Goal: Task Accomplishment & Management: Manage account settings

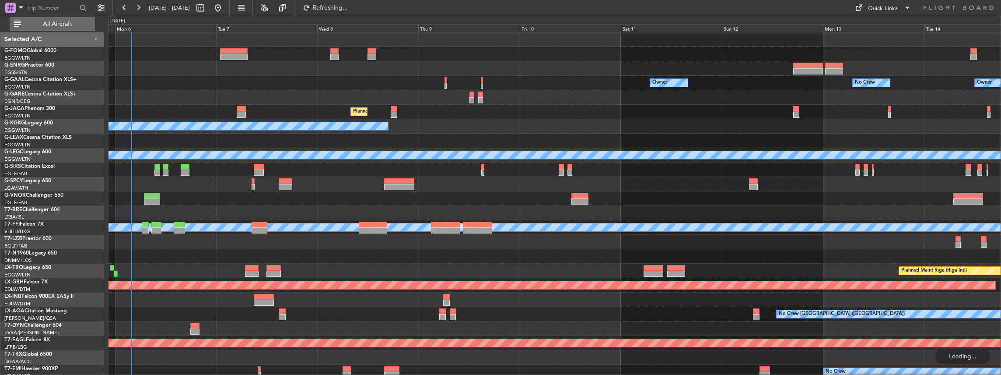
drag, startPoint x: 60, startPoint y: 27, endPoint x: 88, endPoint y: 0, distance: 38.7
click at [60, 27] on span "All Aircraft" at bounding box center [58, 24] width 70 height 6
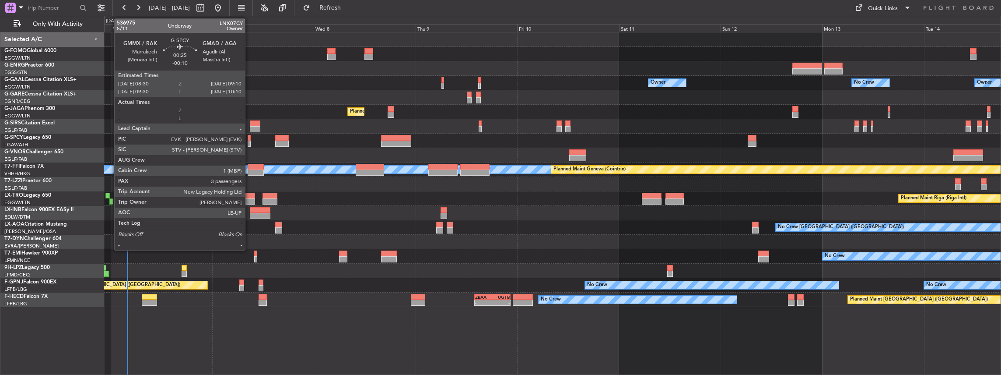
click at [249, 140] on div at bounding box center [249, 143] width 3 height 6
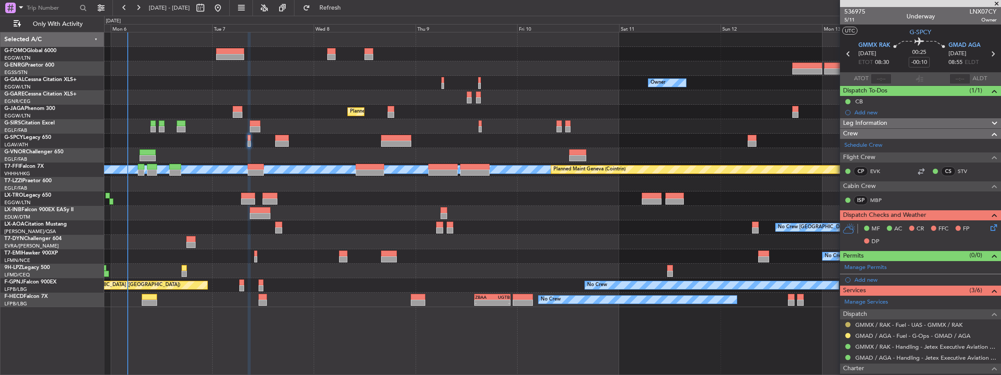
click at [849, 322] on button at bounding box center [848, 324] width 5 height 5
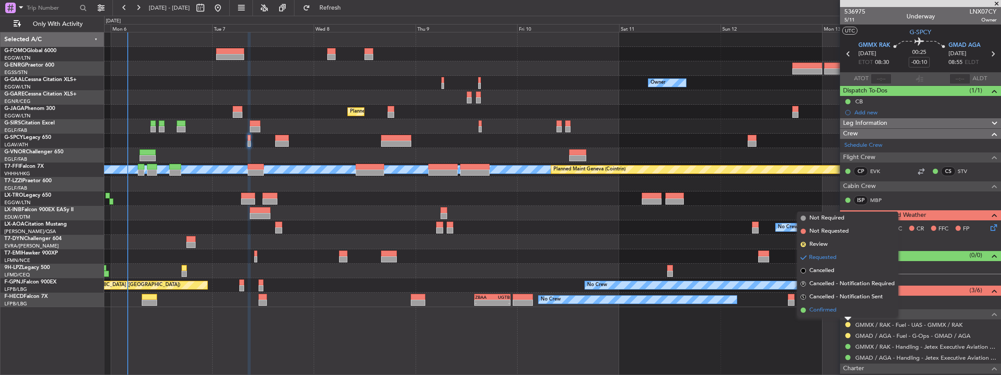
click at [831, 308] on span "Confirmed" at bounding box center [823, 309] width 27 height 9
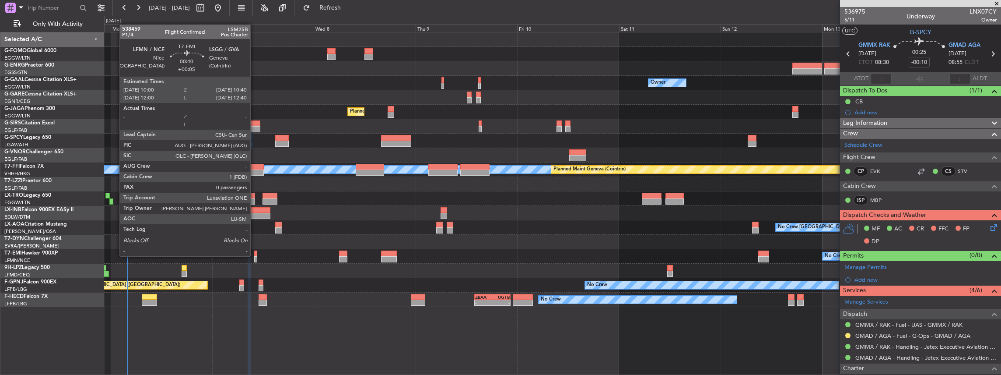
click at [255, 255] on div at bounding box center [255, 253] width 3 height 6
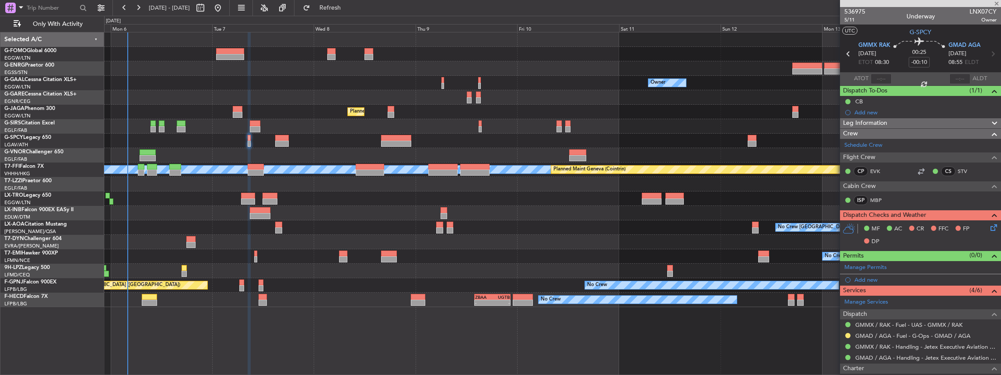
type input "+00:05"
type input "0"
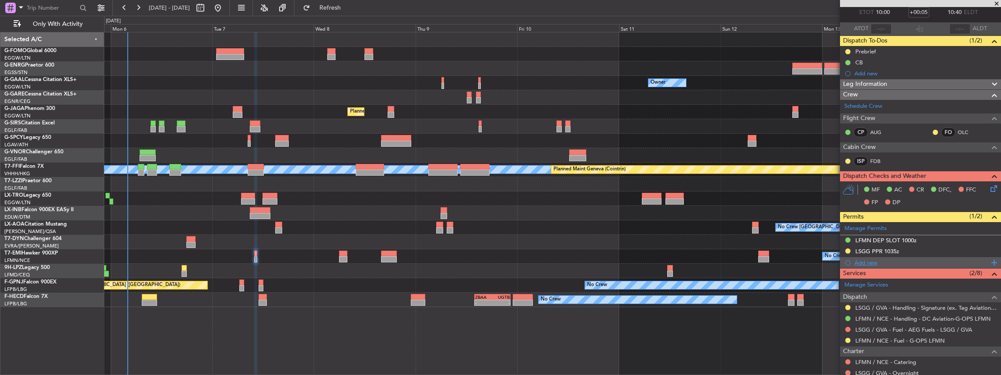
scroll to position [58, 0]
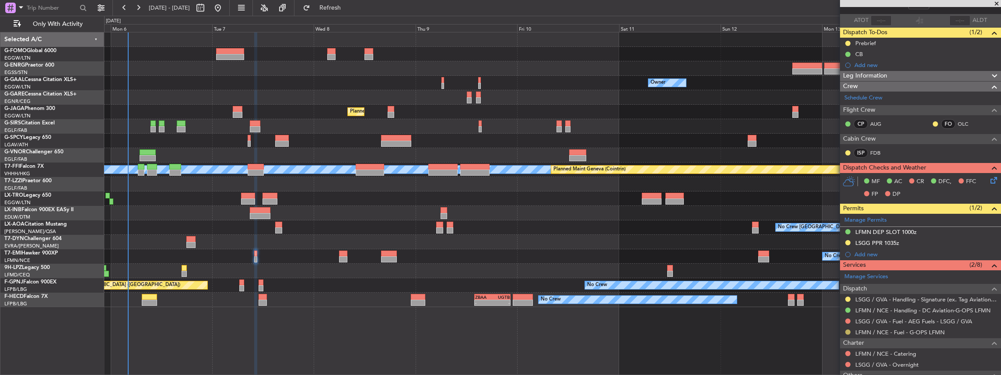
click at [849, 329] on button at bounding box center [848, 331] width 5 height 5
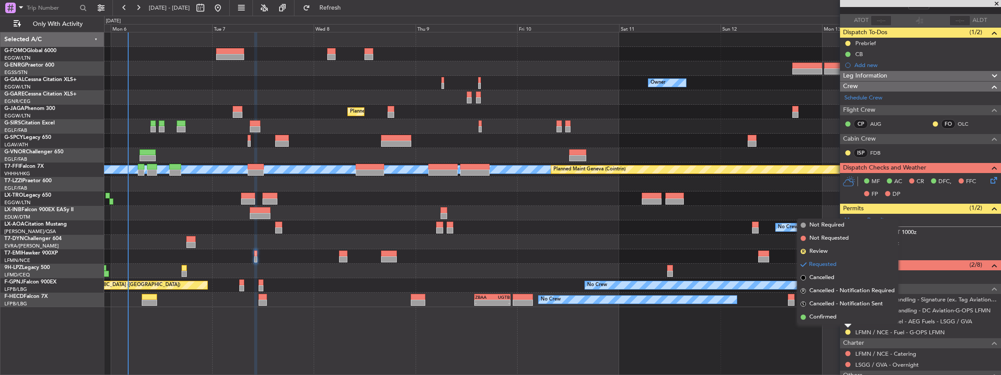
click at [835, 318] on span "Confirmed" at bounding box center [823, 316] width 27 height 9
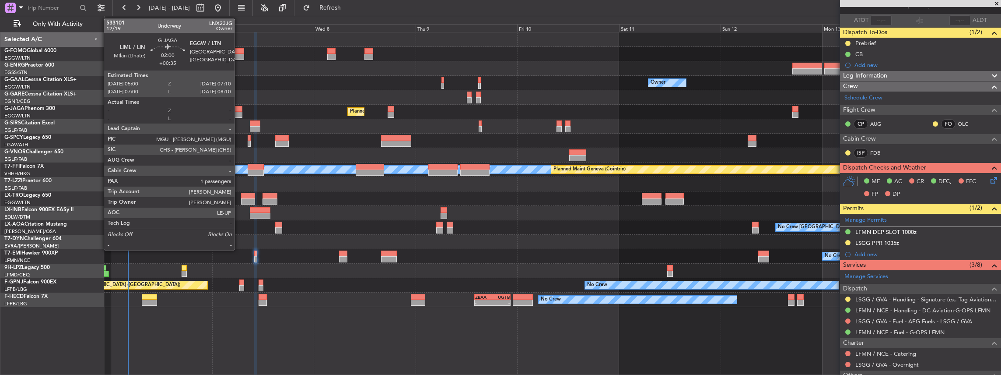
click at [239, 110] on div at bounding box center [237, 109] width 9 height 6
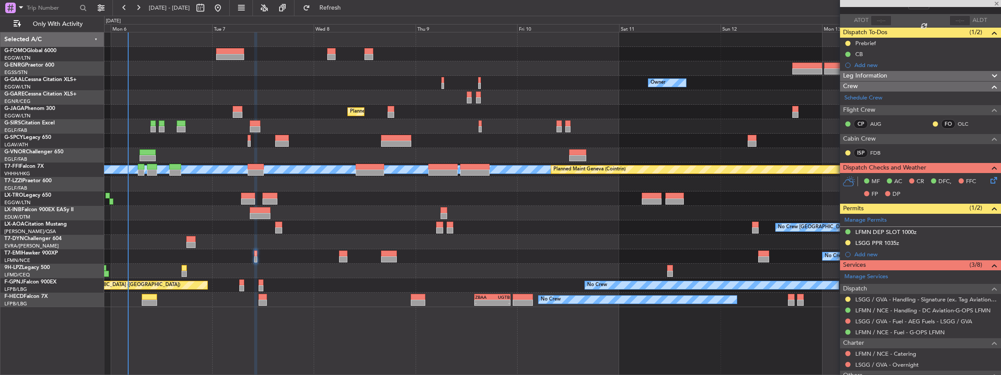
type input "+00:35"
type input "1"
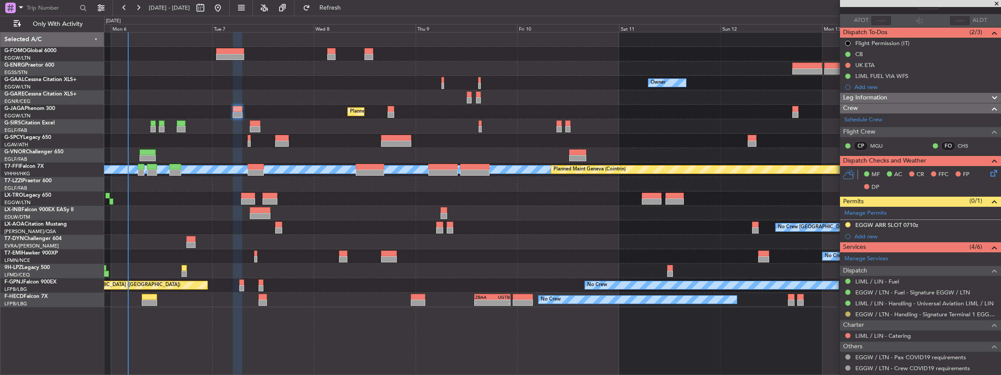
click at [848, 312] on button at bounding box center [848, 313] width 5 height 5
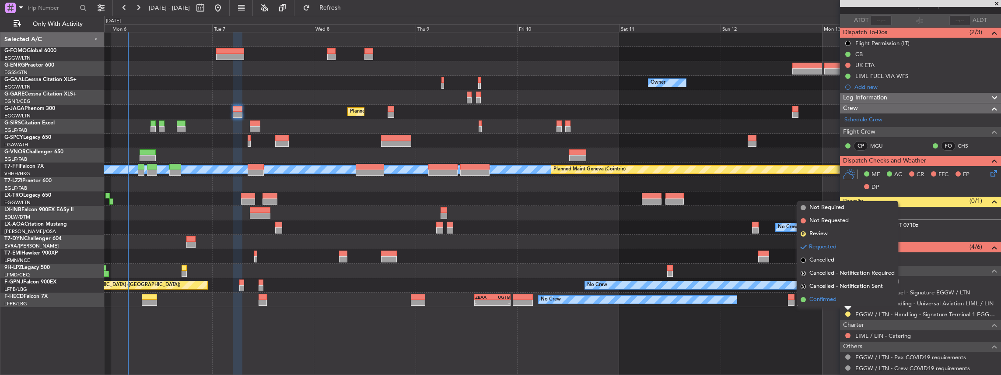
click at [832, 299] on span "Confirmed" at bounding box center [823, 299] width 27 height 9
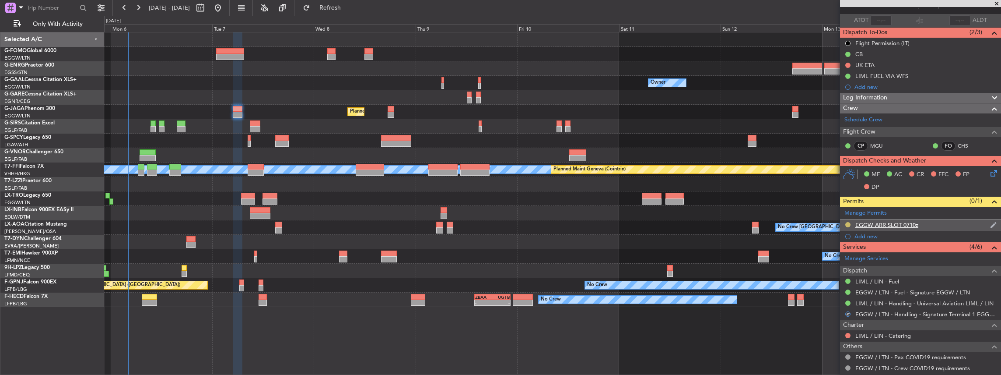
click at [848, 222] on button at bounding box center [848, 224] width 5 height 5
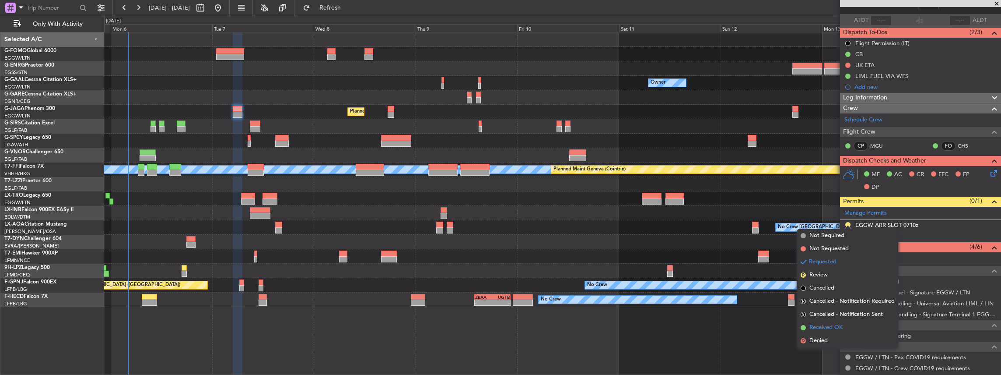
click at [825, 326] on span "Received OK" at bounding box center [826, 327] width 33 height 9
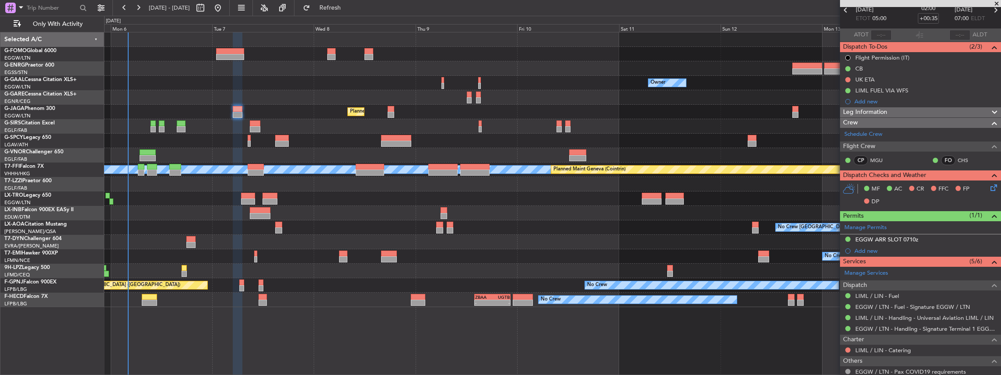
scroll to position [0, 0]
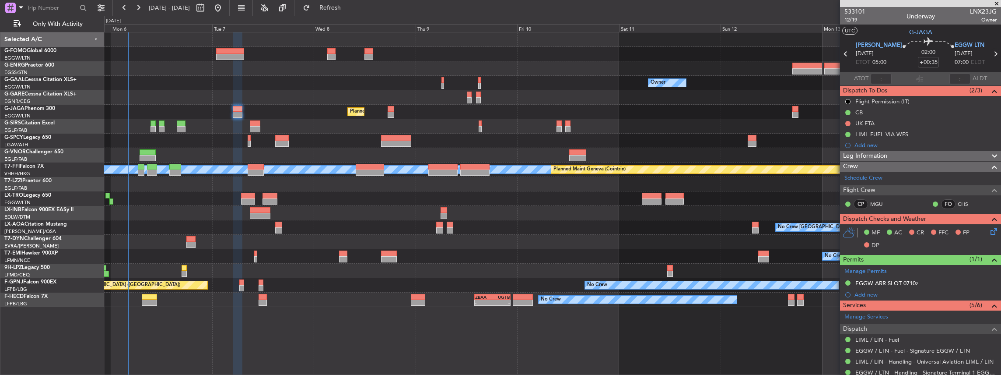
click at [990, 53] on icon at bounding box center [995, 53] width 11 height 11
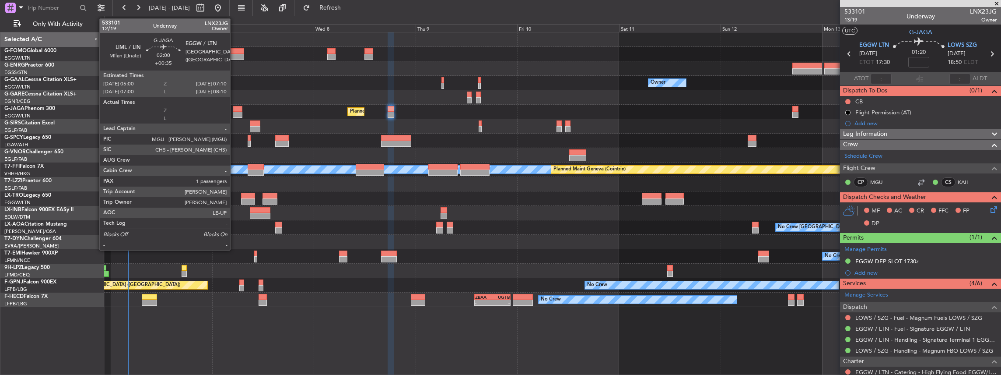
click at [235, 111] on div at bounding box center [237, 109] width 9 height 6
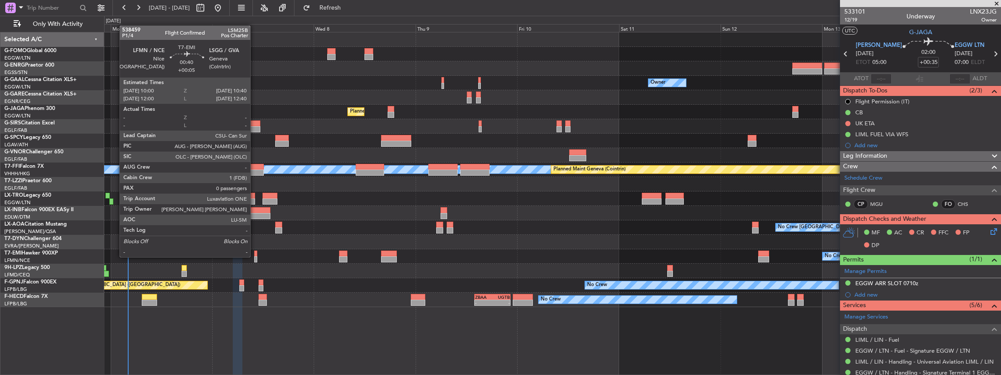
click at [255, 256] on div at bounding box center [255, 259] width 3 height 6
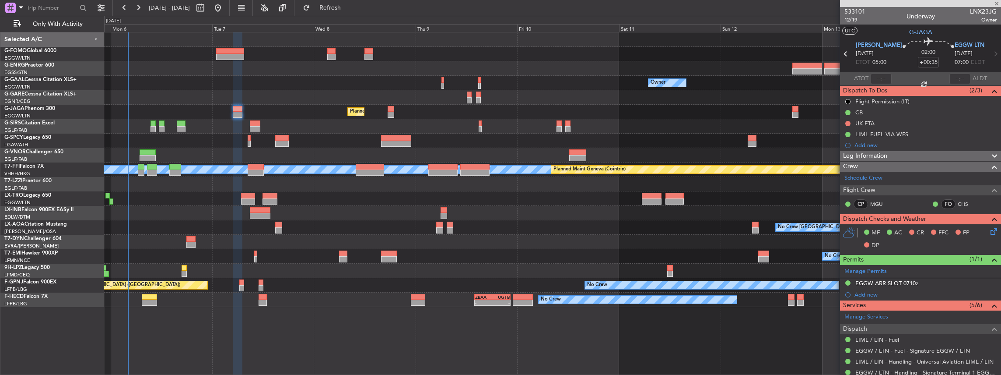
type input "+00:05"
type input "0"
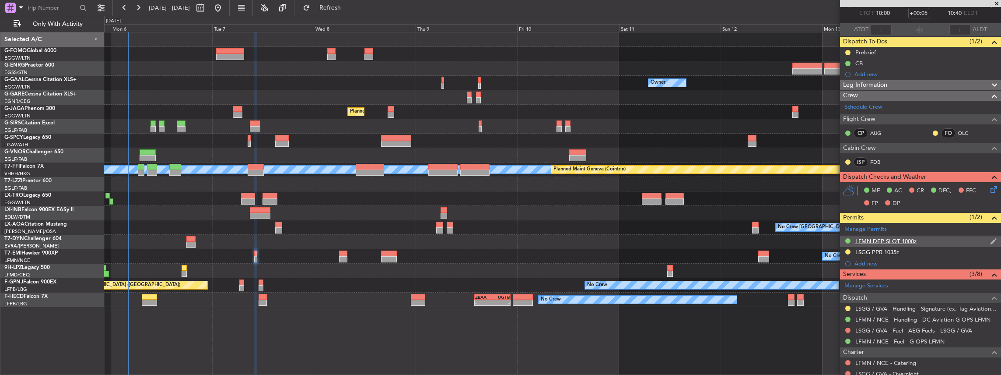
scroll to position [58, 0]
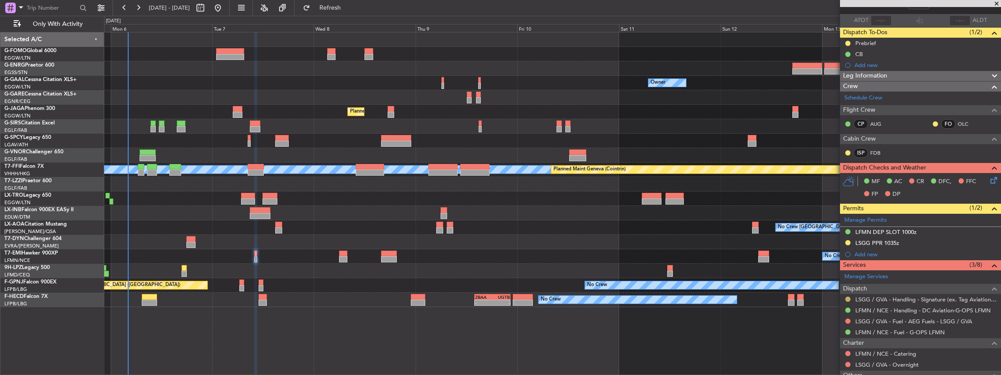
click at [847, 296] on button at bounding box center [848, 298] width 5 height 5
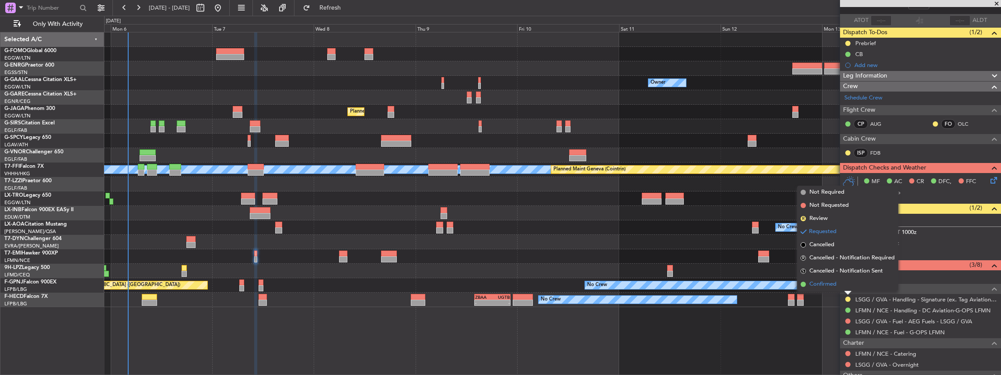
click at [818, 284] on span "Confirmed" at bounding box center [823, 284] width 27 height 9
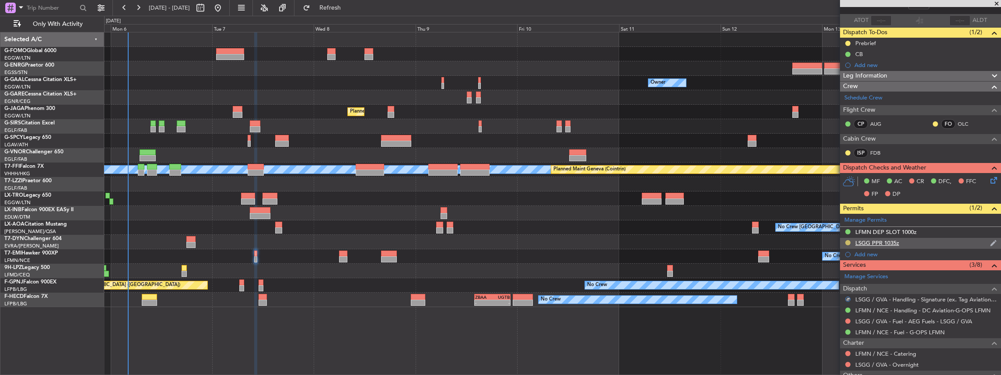
click at [849, 242] on button at bounding box center [848, 242] width 5 height 5
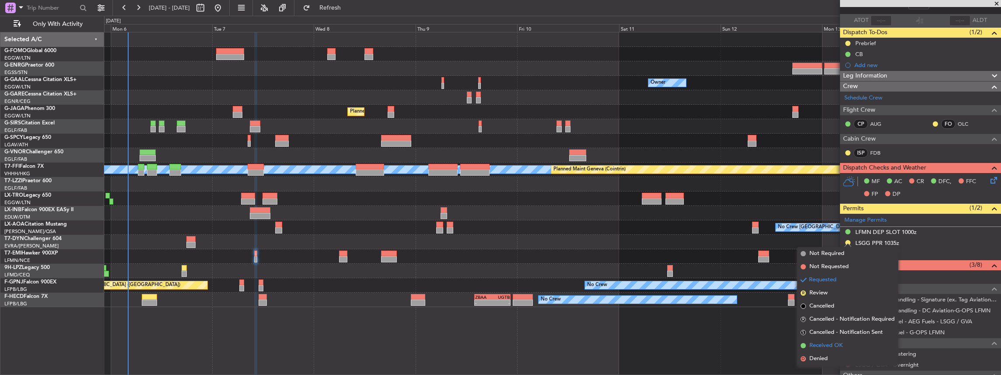
click at [832, 345] on span "Received OK" at bounding box center [826, 345] width 33 height 9
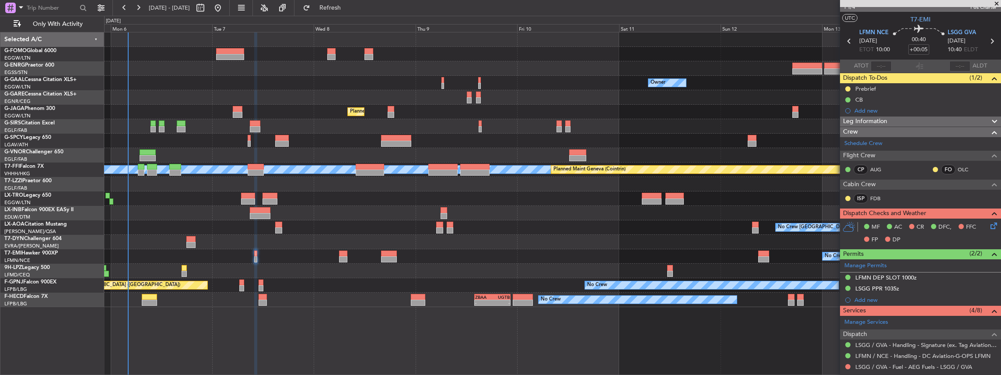
scroll to position [0, 0]
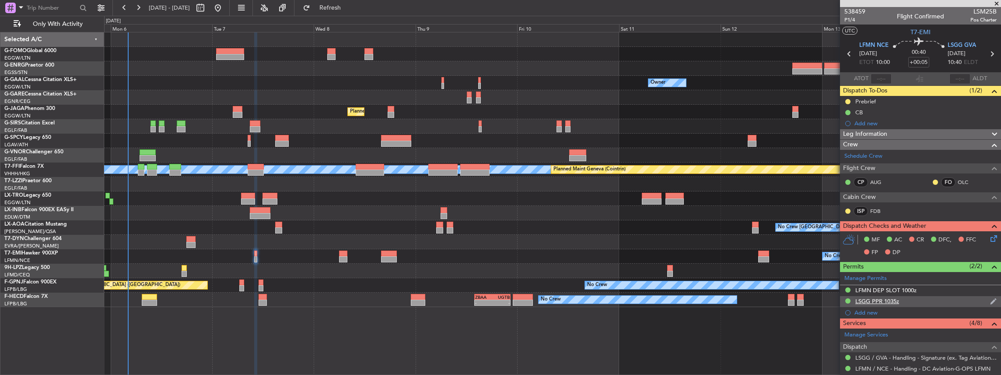
click at [915, 299] on div "LSGG PPR 1035z" at bounding box center [920, 301] width 161 height 11
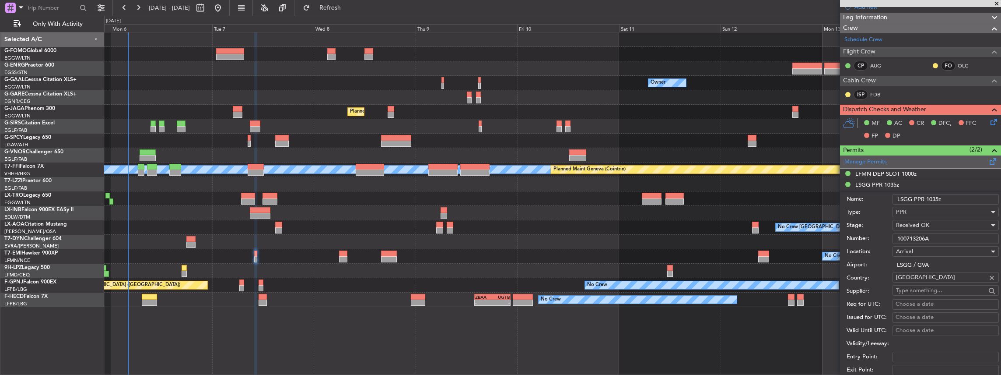
scroll to position [116, 0]
click at [917, 238] on input "100713206A" at bounding box center [946, 238] width 106 height 11
paste input "0202"
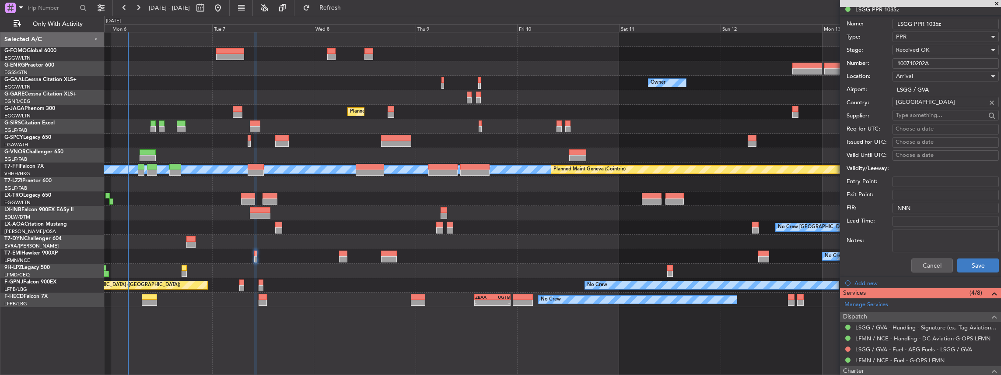
type input "100710202A"
click at [980, 262] on button "Save" at bounding box center [979, 265] width 42 height 14
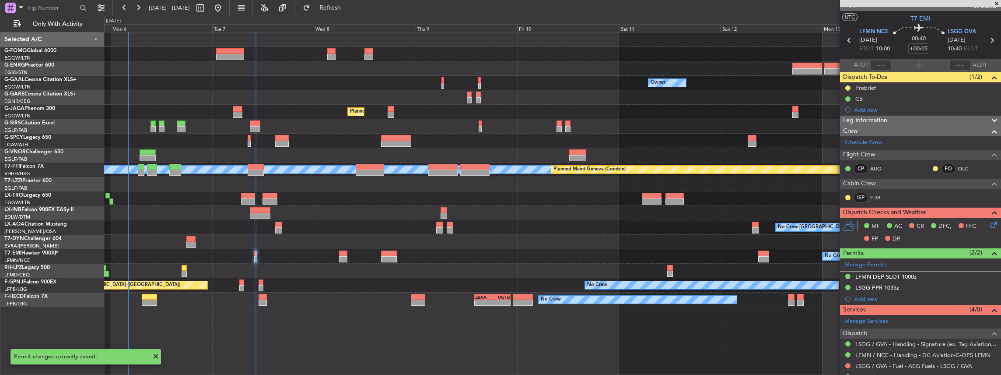
scroll to position [0, 0]
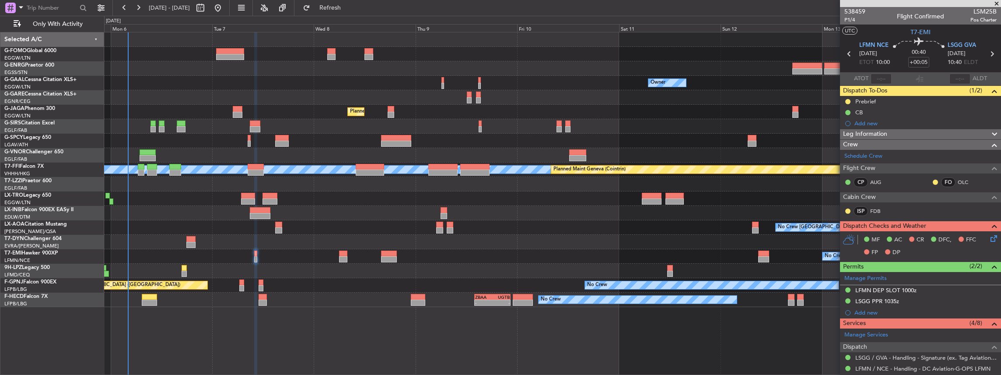
click at [991, 55] on icon at bounding box center [991, 53] width 11 height 11
type input "1"
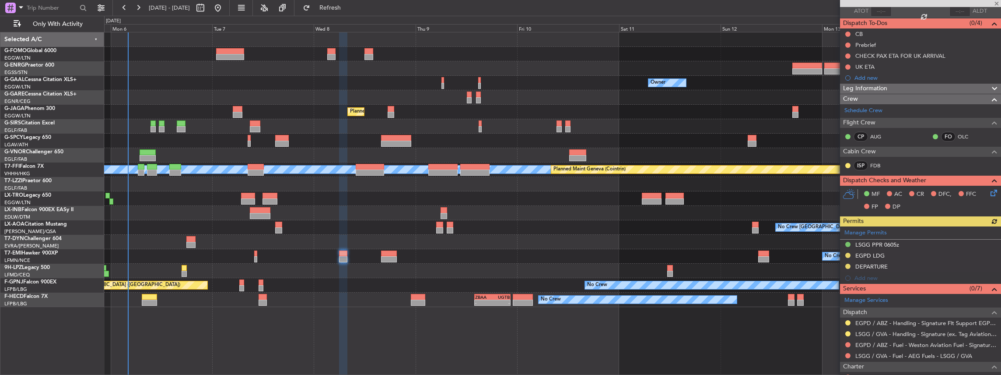
scroll to position [88, 0]
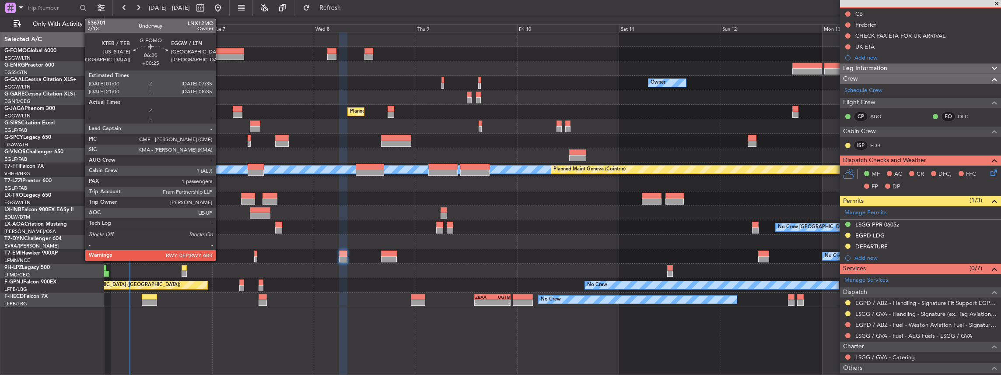
click at [221, 50] on div at bounding box center [230, 51] width 28 height 6
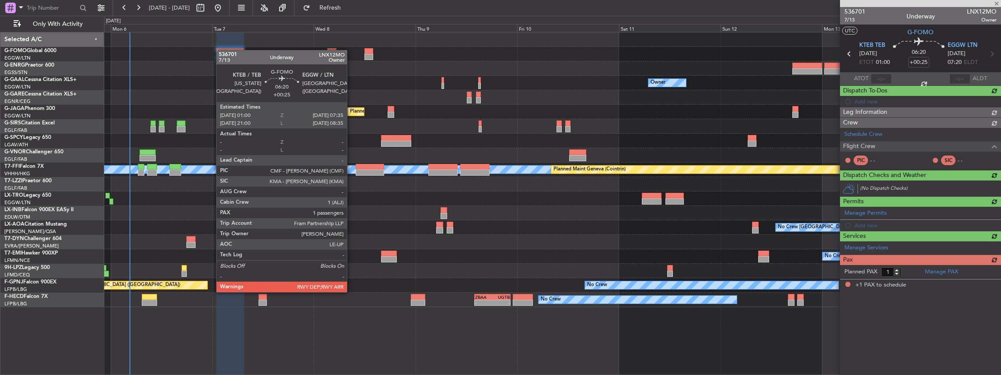
scroll to position [0, 0]
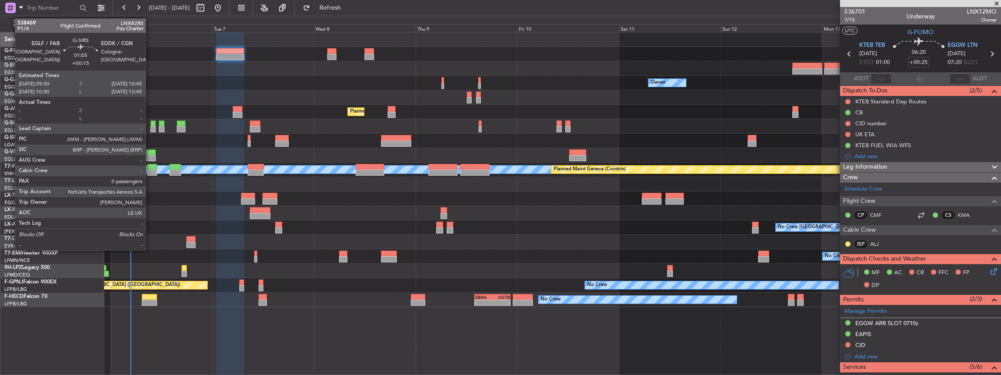
click at [151, 128] on div at bounding box center [154, 129] width 6 height 6
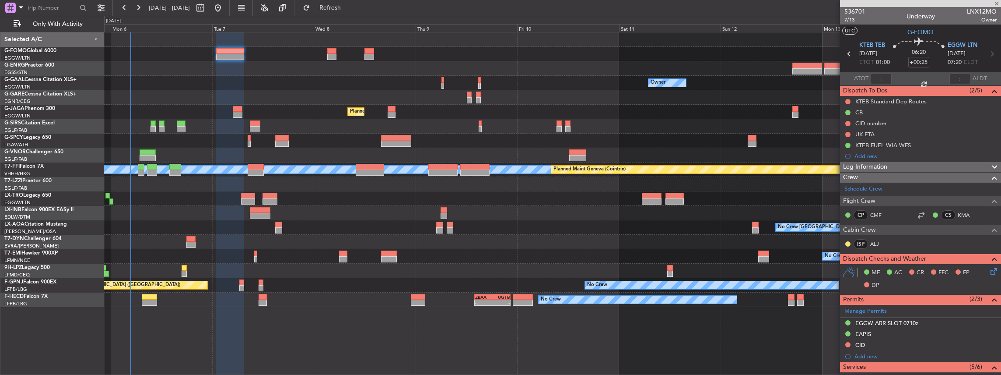
type input "+00:15"
type input "0"
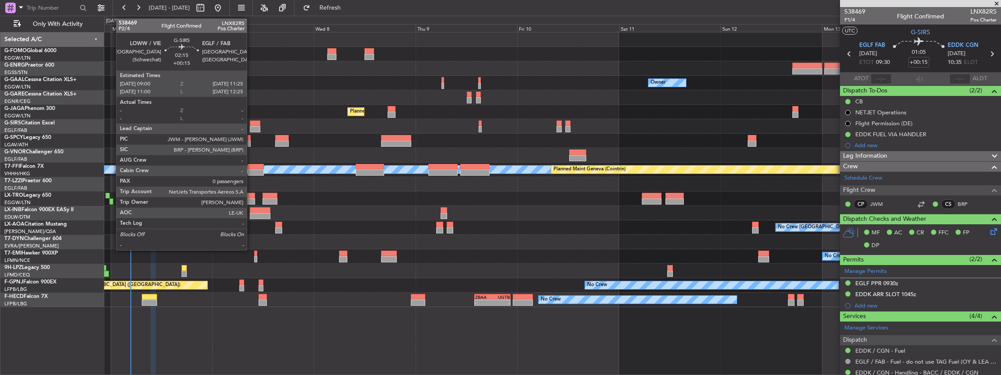
click at [251, 122] on div at bounding box center [255, 123] width 11 height 6
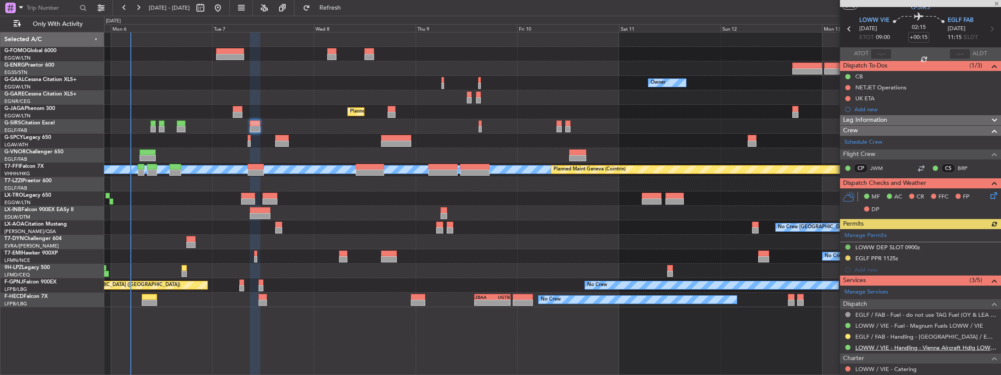
scroll to position [58, 0]
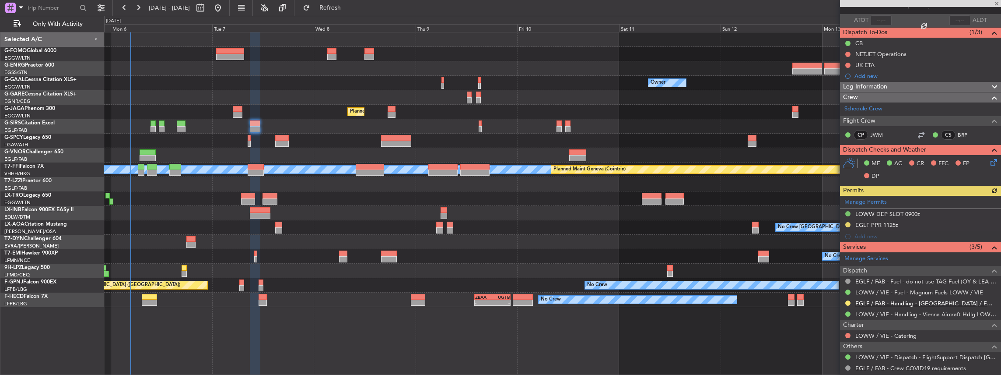
click at [894, 299] on link "EGLF / FAB - Handling - [GEOGRAPHIC_DATA] / EGLF / FAB" at bounding box center [926, 302] width 141 height 7
click at [882, 300] on mat-tooltip-component "EGLF / FAB - Fuel - do not use TAG Fuel (OY & LEA only) EGLF / FAB" at bounding box center [911, 294] width 167 height 23
click at [881, 302] on link "EGLF / FAB - Handling - [GEOGRAPHIC_DATA] / EGLF / FAB" at bounding box center [926, 302] width 141 height 7
click at [847, 278] on button at bounding box center [848, 280] width 5 height 5
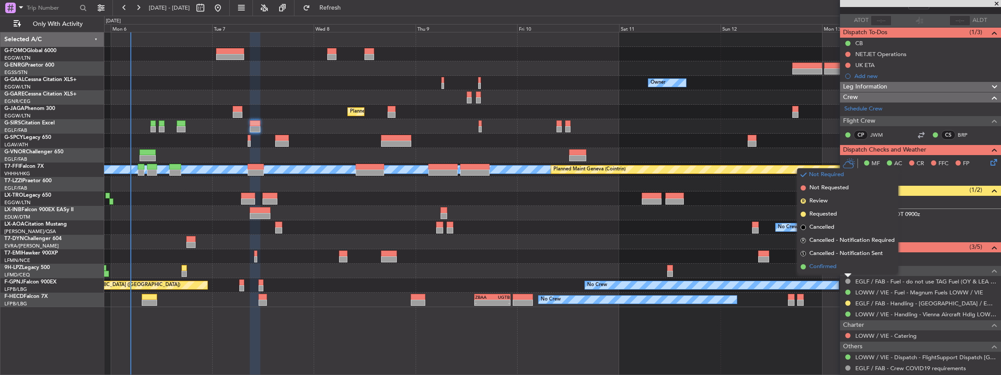
click at [833, 269] on span "Confirmed" at bounding box center [823, 266] width 27 height 9
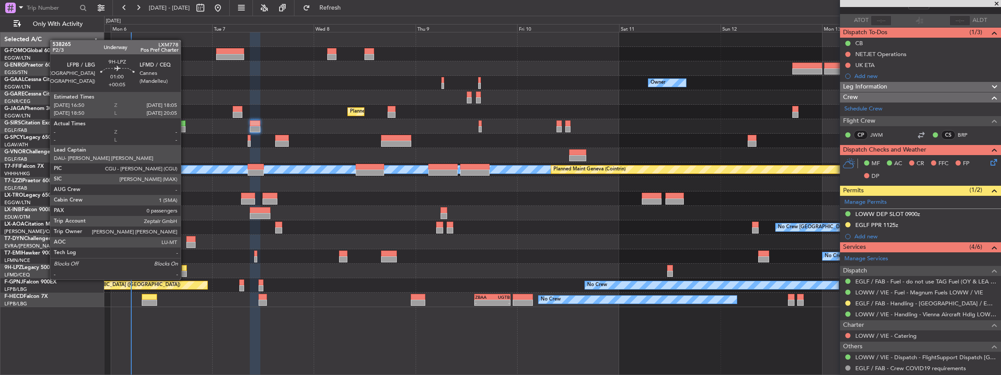
click at [185, 270] on div at bounding box center [185, 273] width 6 height 6
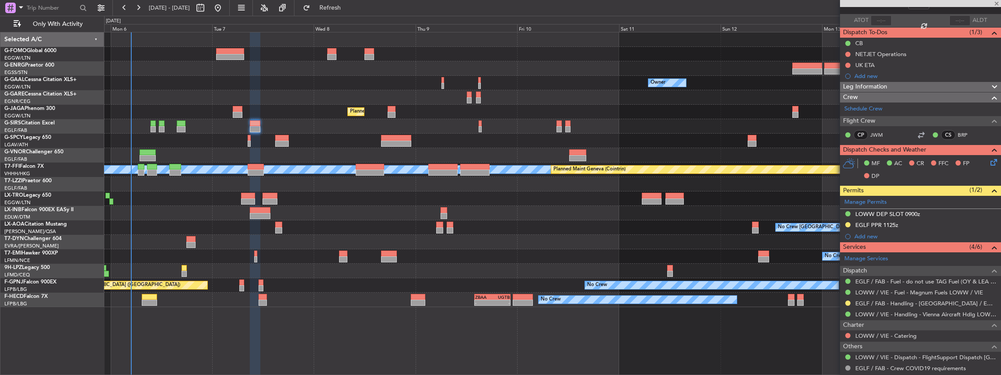
type input "+00:05"
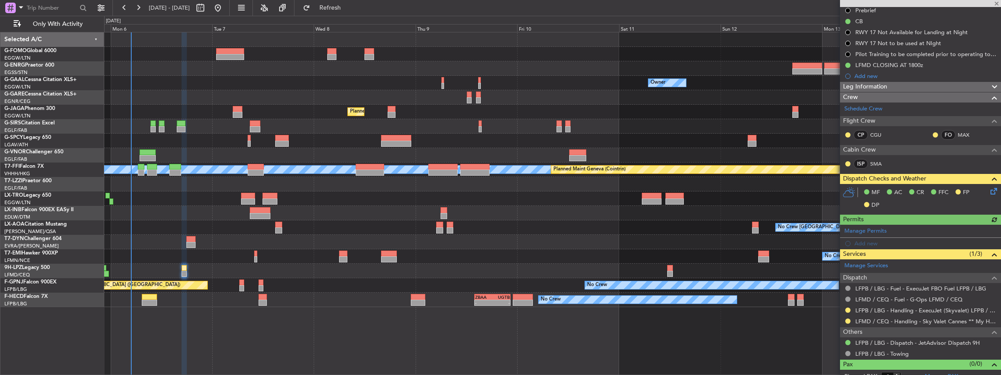
scroll to position [109, 0]
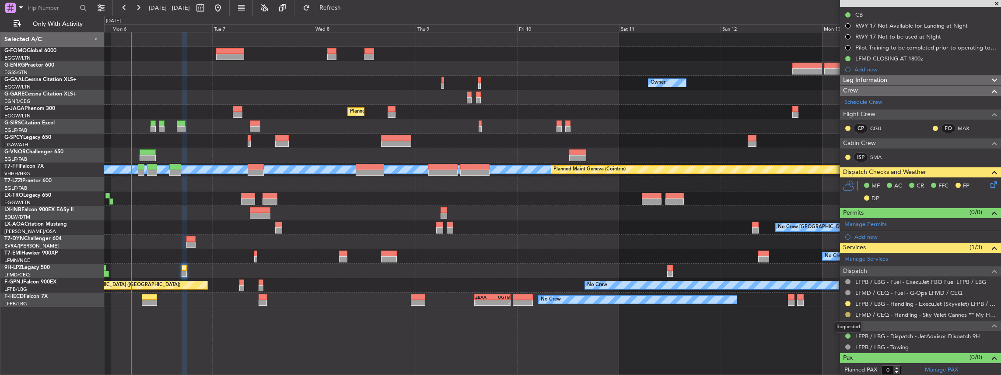
click at [847, 312] on button at bounding box center [848, 314] width 5 height 5
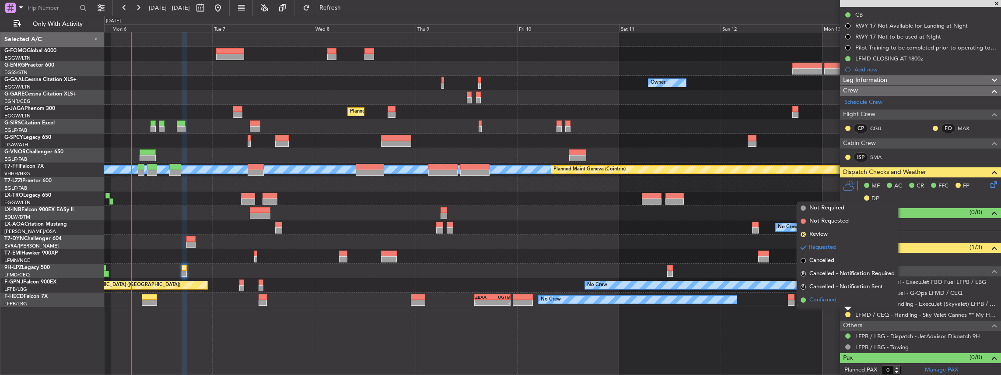
click at [831, 302] on span "Confirmed" at bounding box center [823, 299] width 27 height 9
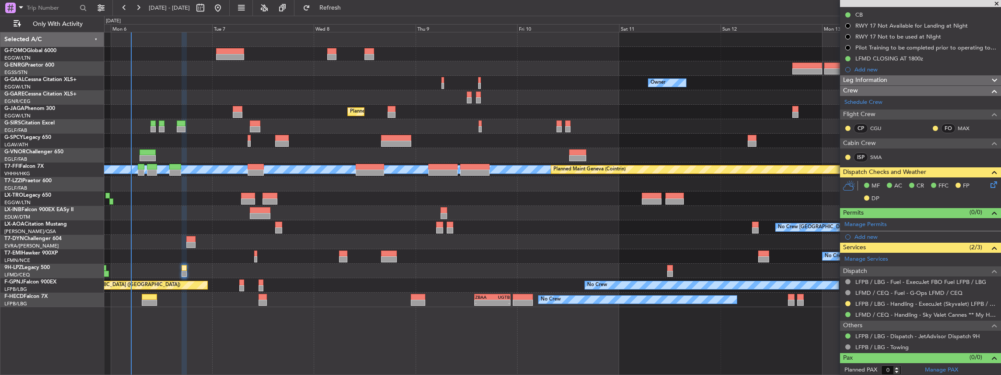
scroll to position [0, 0]
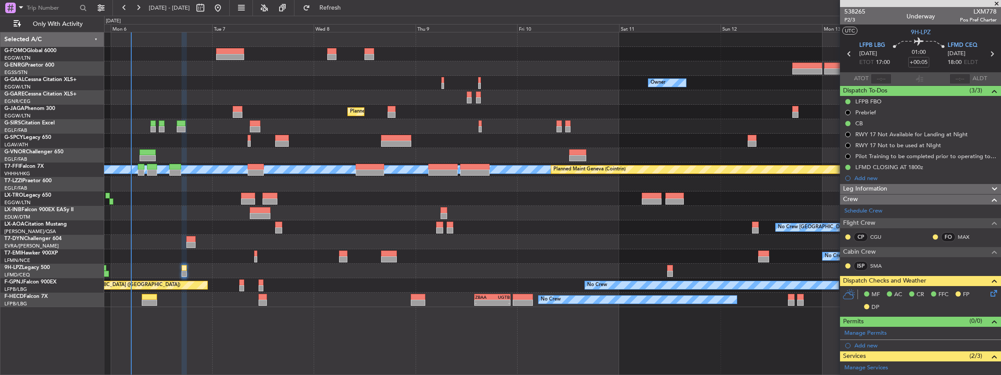
click at [989, 54] on icon at bounding box center [991, 53] width 11 height 11
type input "2"
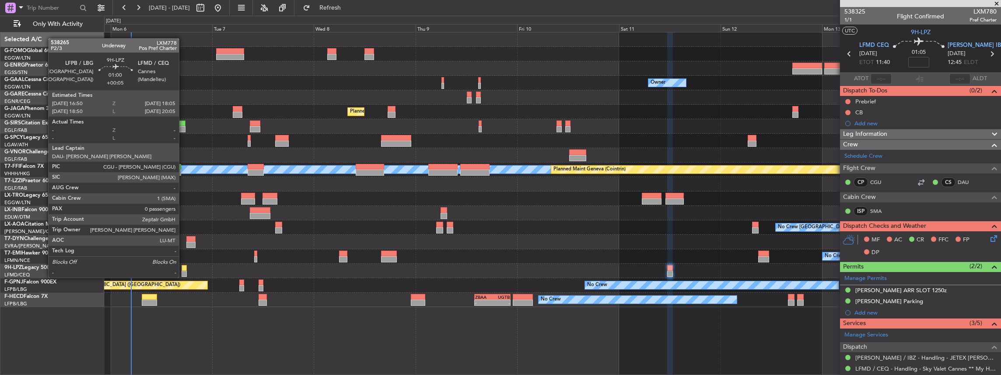
click at [183, 269] on div at bounding box center [185, 268] width 6 height 6
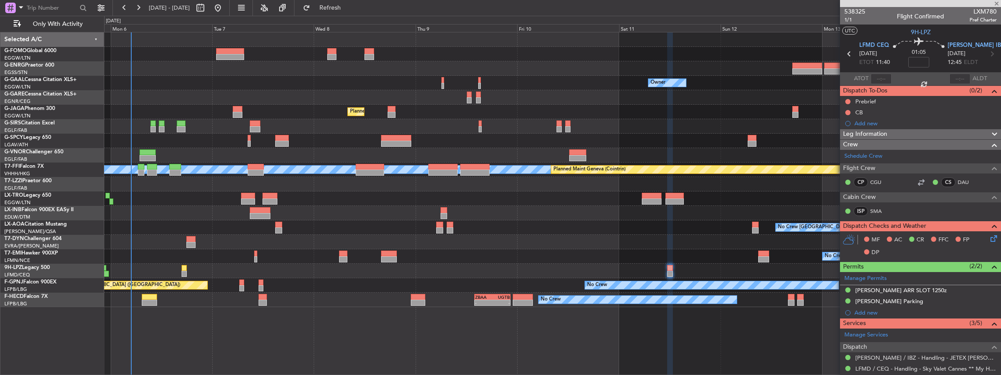
type input "+00:05"
type input "0"
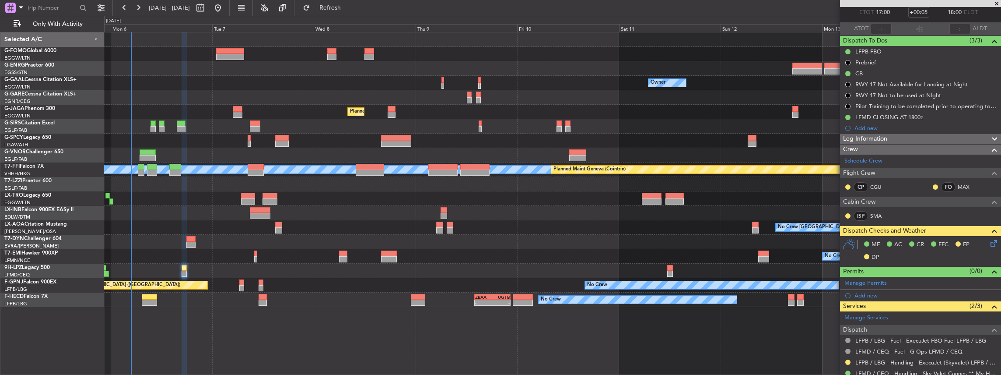
scroll to position [109, 0]
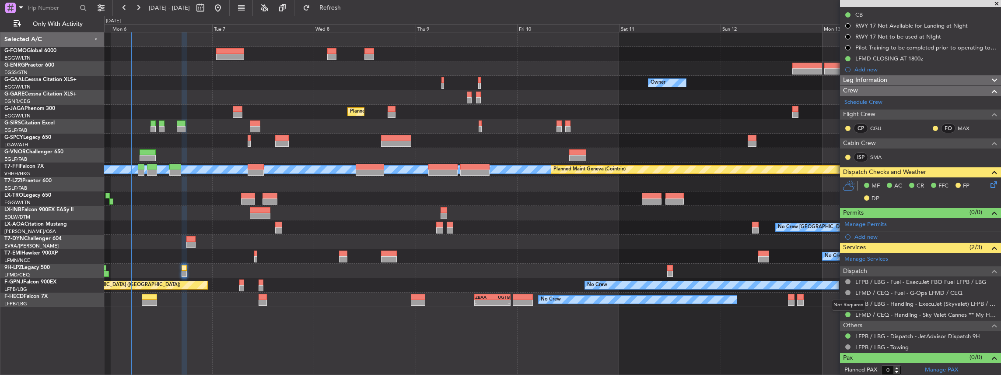
click at [846, 299] on mat-tooltip-component "Not Required" at bounding box center [849, 304] width 46 height 23
click at [848, 301] on button at bounding box center [848, 303] width 5 height 5
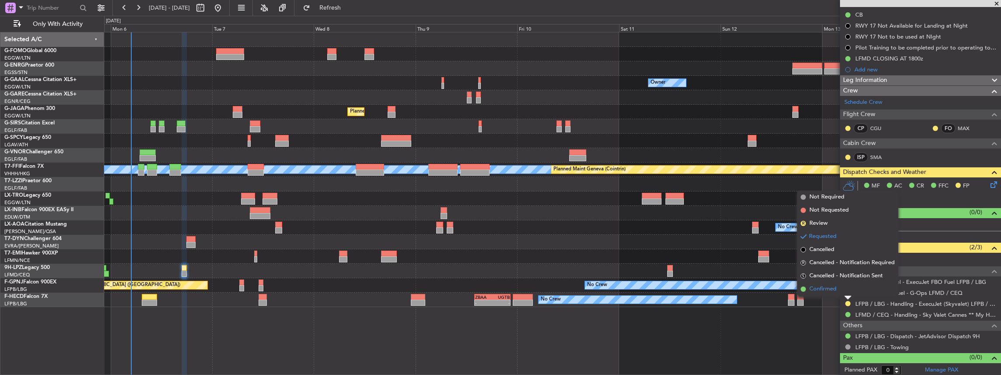
click at [830, 291] on span "Confirmed" at bounding box center [823, 288] width 27 height 9
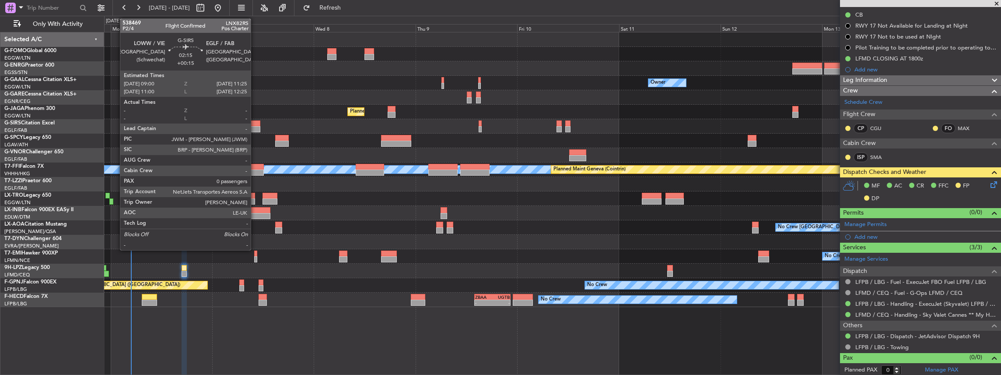
click at [255, 128] on div at bounding box center [255, 129] width 11 height 6
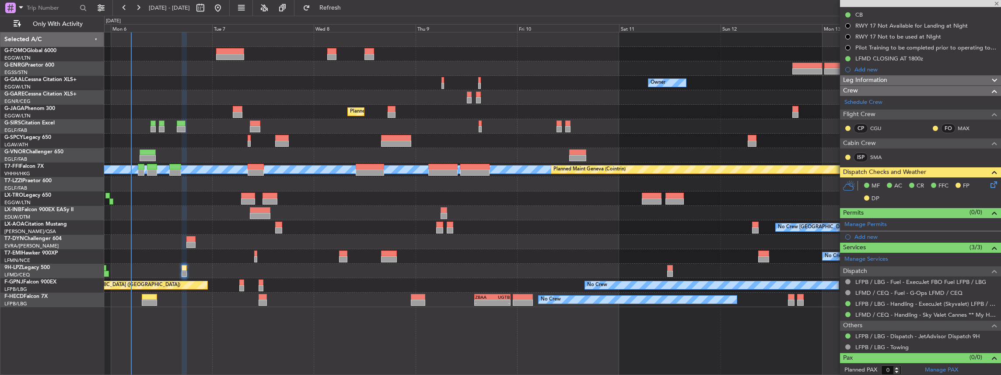
type input "+00:15"
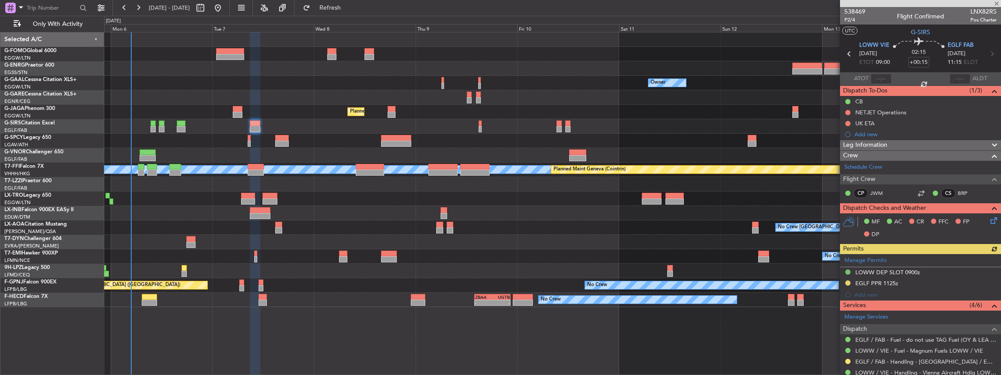
scroll to position [29, 0]
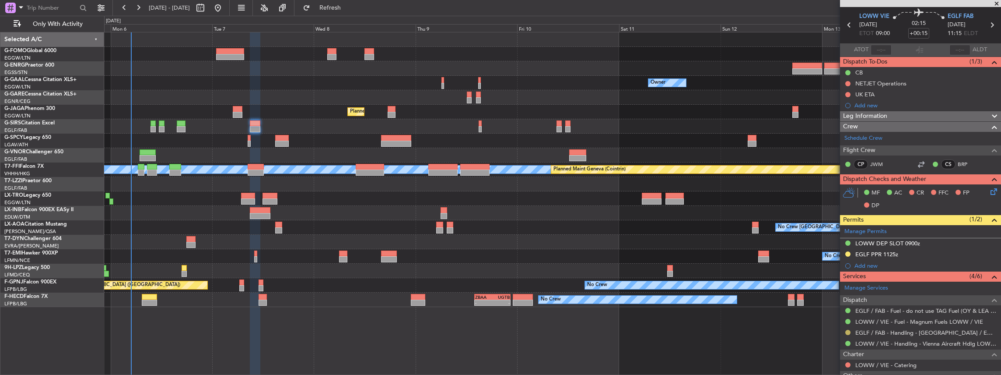
click at [846, 330] on button at bounding box center [848, 332] width 5 height 5
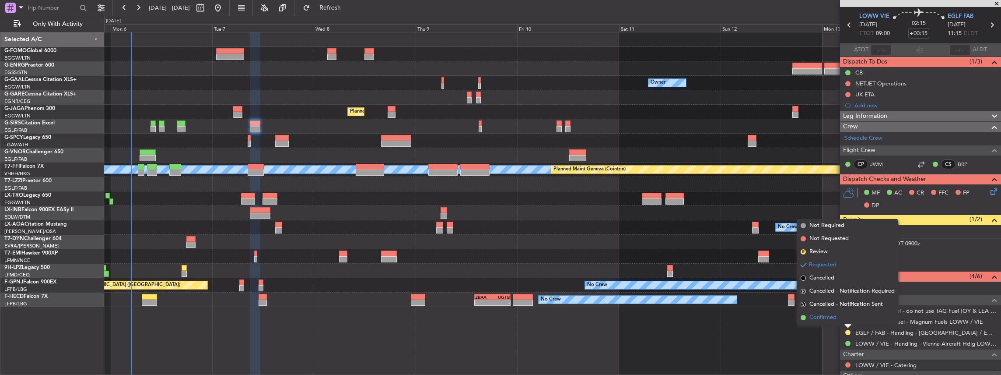
click at [833, 321] on span "Confirmed" at bounding box center [823, 317] width 27 height 9
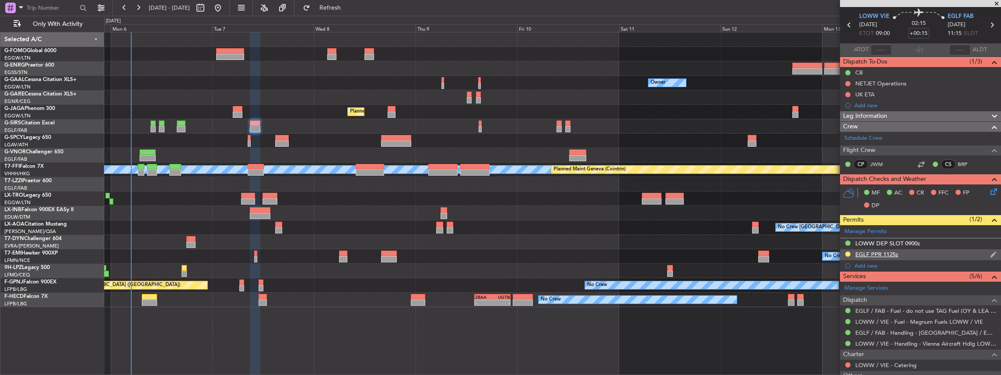
click at [917, 253] on div "EGLF PPR 1125z" at bounding box center [920, 254] width 161 height 11
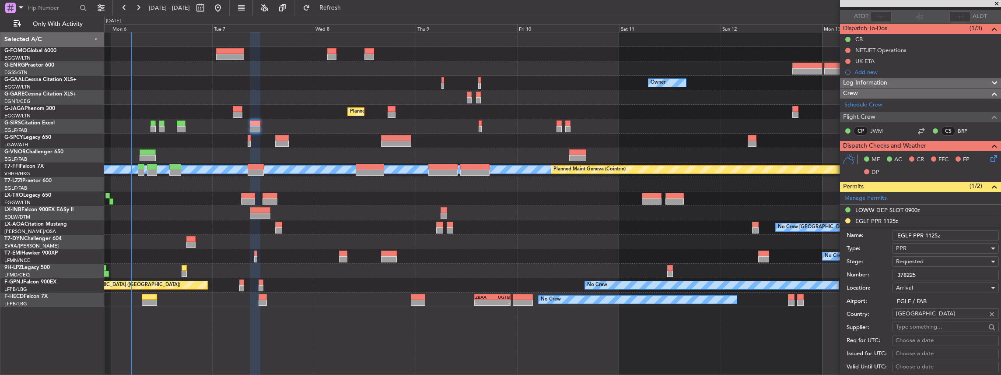
scroll to position [88, 0]
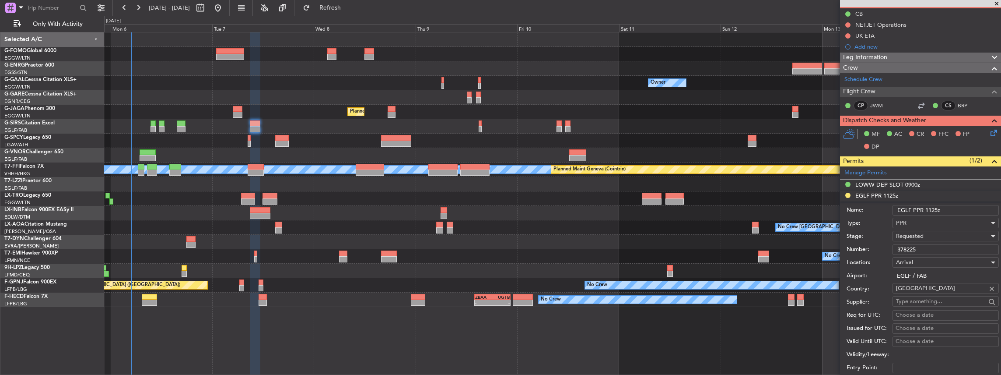
click at [921, 237] on span "Requested" at bounding box center [910, 236] width 28 height 8
drag, startPoint x: 917, startPoint y: 297, endPoint x: 916, endPoint y: 291, distance: 6.2
click at [917, 296] on span "Received OK" at bounding box center [944, 301] width 95 height 13
click at [935, 208] on input "EGLF PPR 1125z" at bounding box center [946, 210] width 106 height 11
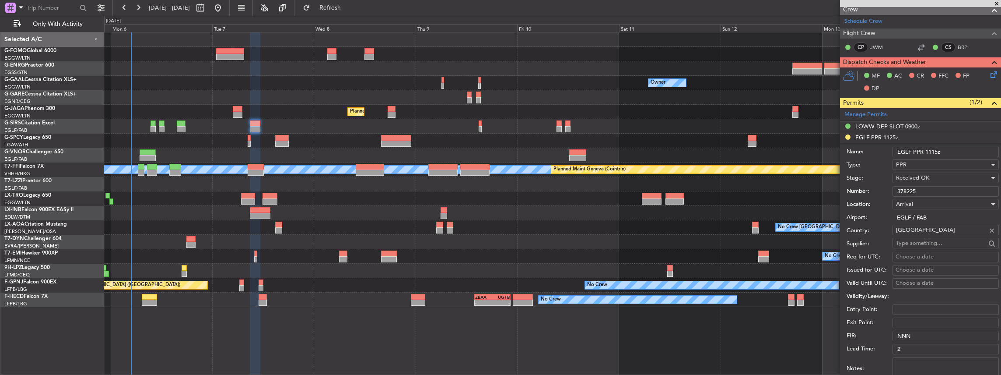
scroll to position [175, 0]
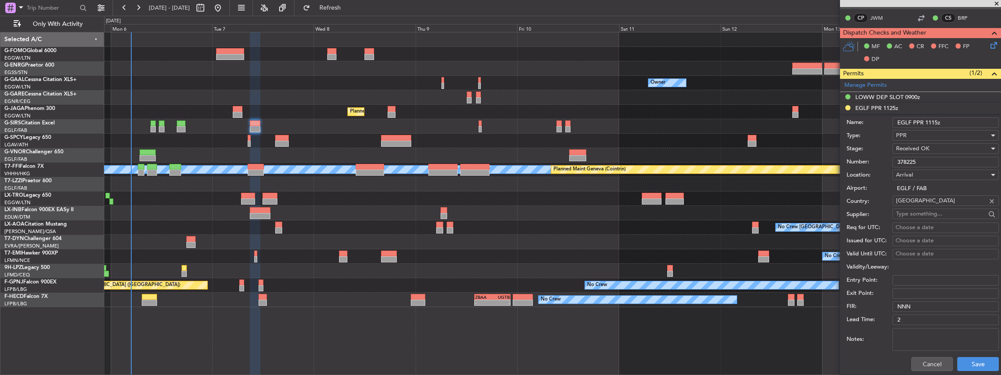
type input "EGLF PPR 1115z"
click at [975, 358] on button "Save" at bounding box center [979, 364] width 42 height 14
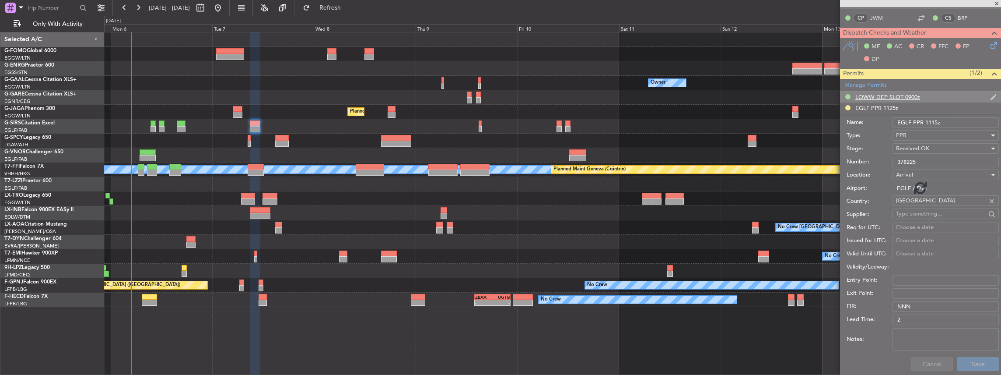
scroll to position [90, 0]
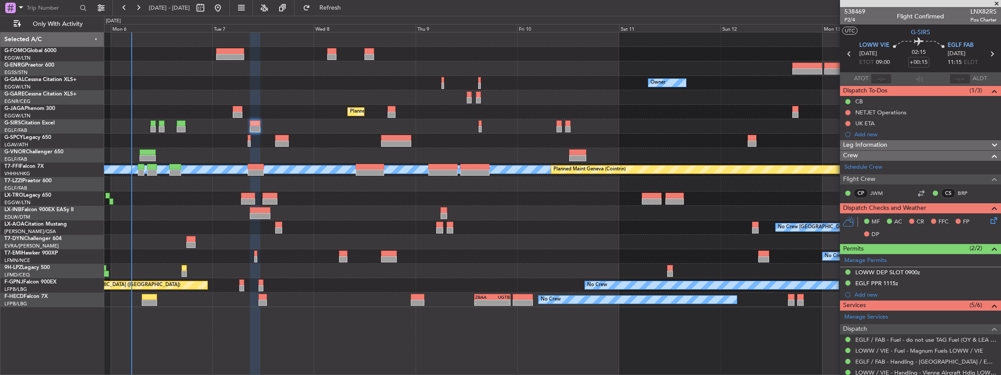
scroll to position [90, 0]
